Goal: Task Accomplishment & Management: Use online tool/utility

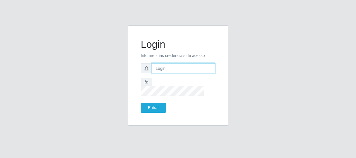
click at [154, 73] on input "text" at bounding box center [183, 68] width 63 height 10
type input "[EMAIL_ADDRESS][DOMAIN_NAME]"
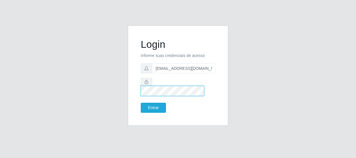
click at [141, 103] on button "Entrar" at bounding box center [153, 108] width 25 height 10
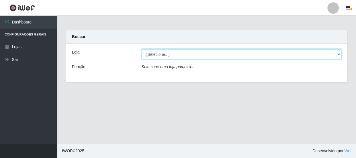
click at [334, 54] on select "[Selecione...] Hiper Queiroz - [GEOGRAPHIC_DATA]" at bounding box center [241, 54] width 200 height 10
select select "513"
click at [141, 49] on select "[Selecione...] Hiper Queiroz - [GEOGRAPHIC_DATA]" at bounding box center [241, 54] width 200 height 10
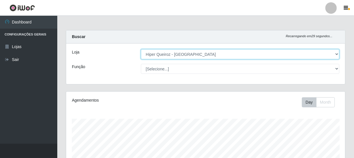
scroll to position [119, 279]
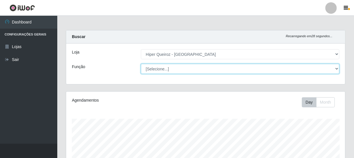
click at [217, 69] on select "[Selecione...] Embalador Embalador + Embalador ++ Operador de Caixa Operador de…" at bounding box center [240, 69] width 198 height 10
click at [141, 64] on select "[Selecione...] Embalador Embalador + Embalador ++ Operador de Caixa Operador de…" at bounding box center [240, 69] width 198 height 10
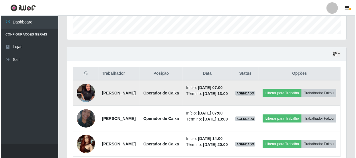
scroll to position [182, 0]
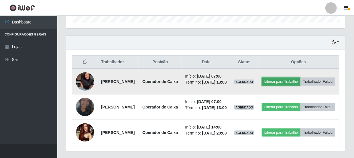
click at [298, 81] on button "Liberar para Trabalho" at bounding box center [281, 82] width 39 height 8
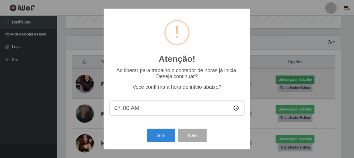
scroll to position [119, 276]
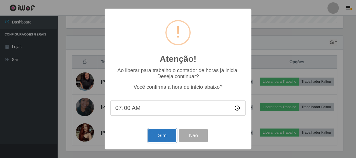
click at [173, 135] on button "Sim" at bounding box center [162, 135] width 28 height 13
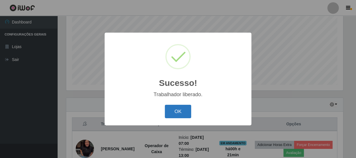
click at [178, 109] on button "OK" at bounding box center [178, 111] width 27 height 13
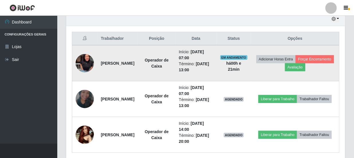
scroll to position [227, 0]
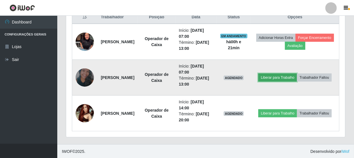
click at [292, 74] on button "Liberar para Trabalho" at bounding box center [277, 78] width 39 height 8
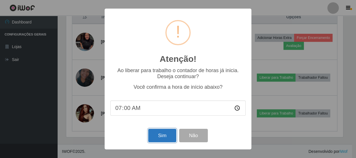
click at [158, 140] on button "Sim" at bounding box center [162, 135] width 28 height 13
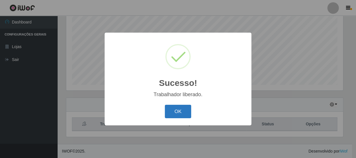
click at [180, 110] on button "OK" at bounding box center [178, 111] width 27 height 13
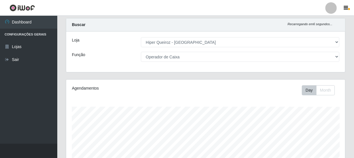
scroll to position [0, 0]
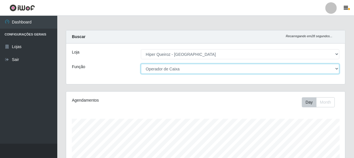
click at [296, 65] on select "[Selecione...] Embalador Embalador + Embalador ++ Operador de Caixa Operador de…" at bounding box center [240, 69] width 198 height 10
select select "1"
click at [141, 64] on select "[Selecione...] Embalador Embalador + Embalador ++ Operador de Caixa Operador de…" at bounding box center [240, 69] width 198 height 10
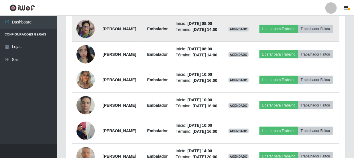
scroll to position [286, 0]
